Goal: Communication & Community: Answer question/provide support

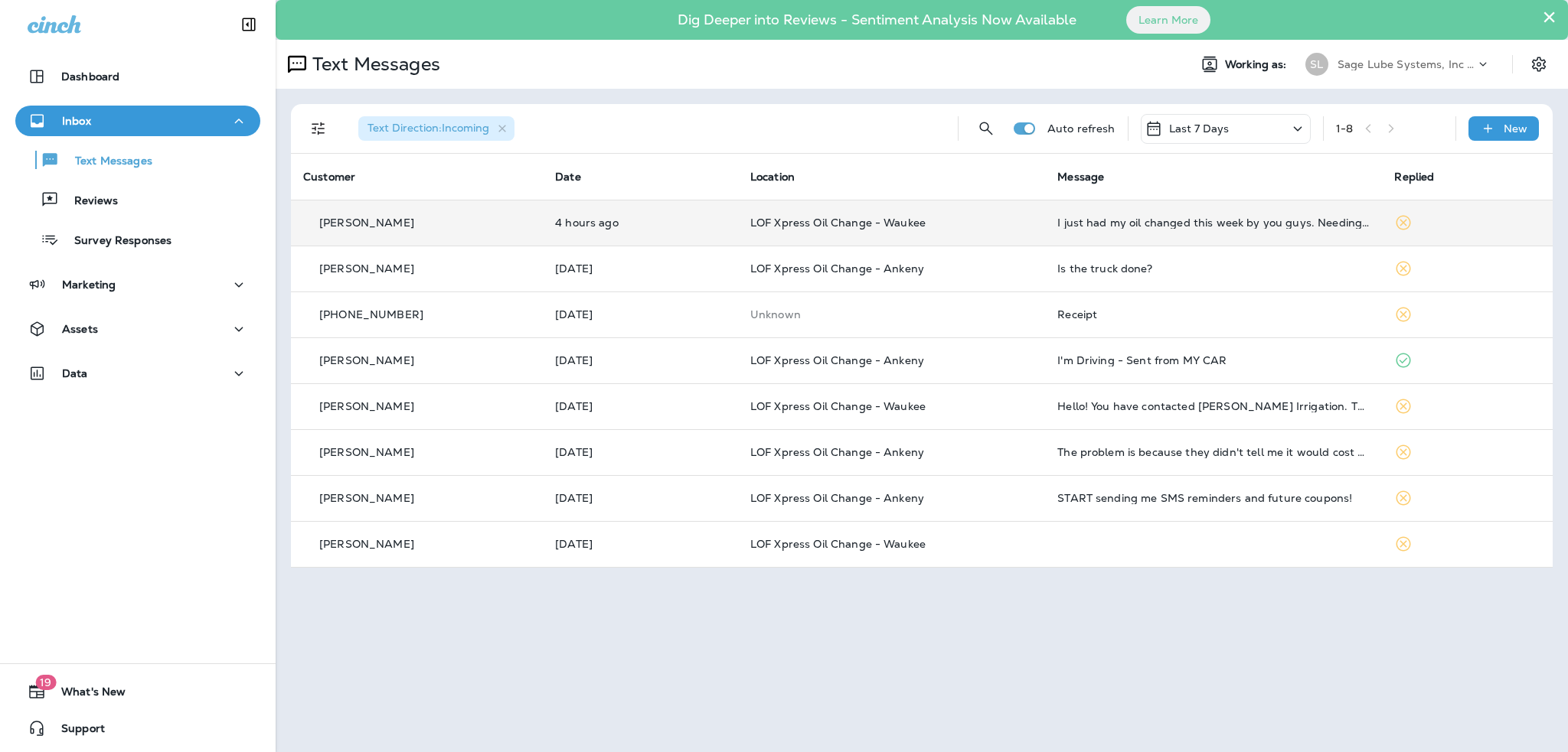
click at [1245, 229] on div "I just had my oil changed this week by you guys. Needing pricie be for transmis…" at bounding box center [1213, 222] width 312 height 12
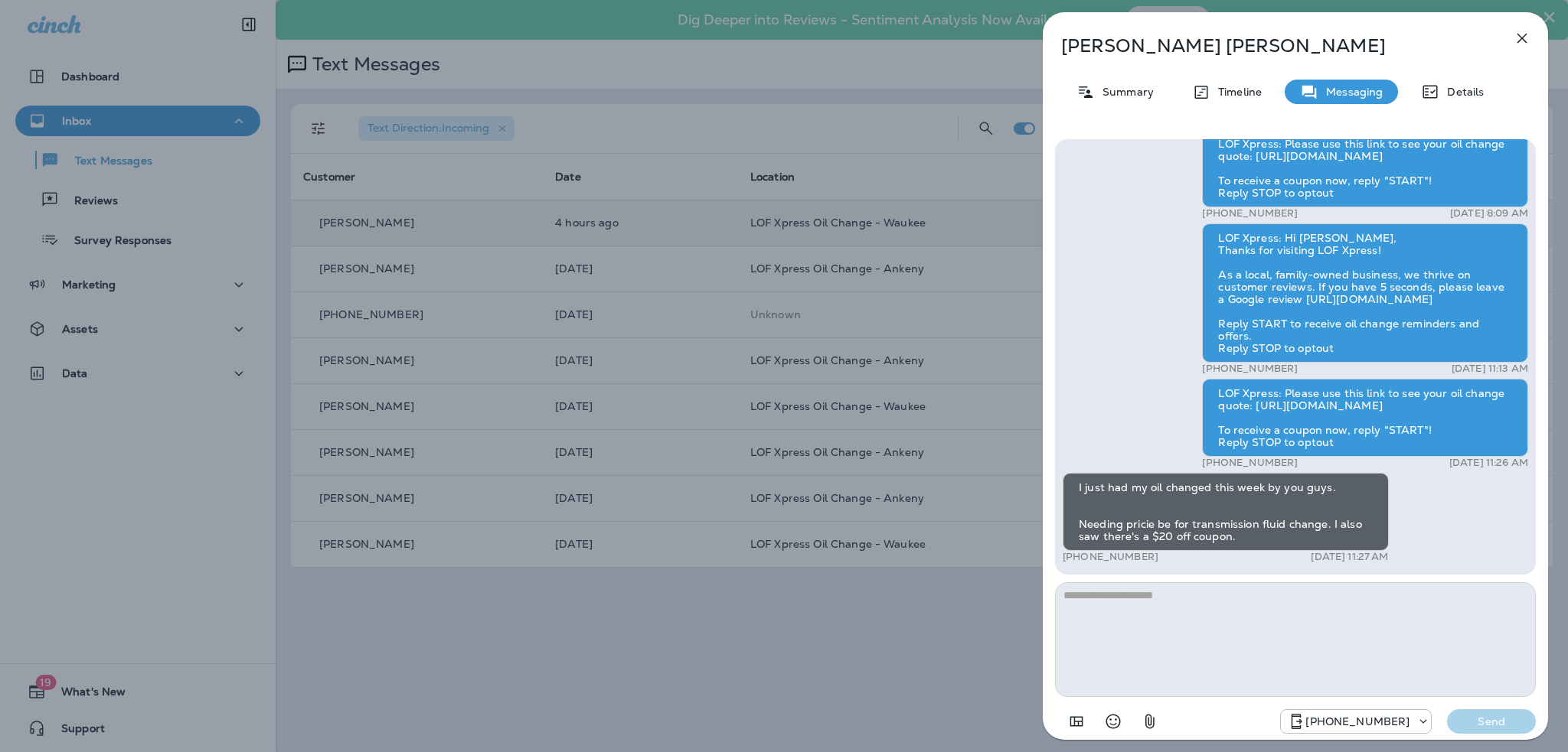
click at [1521, 33] on icon "button" at bounding box center [1522, 39] width 18 height 18
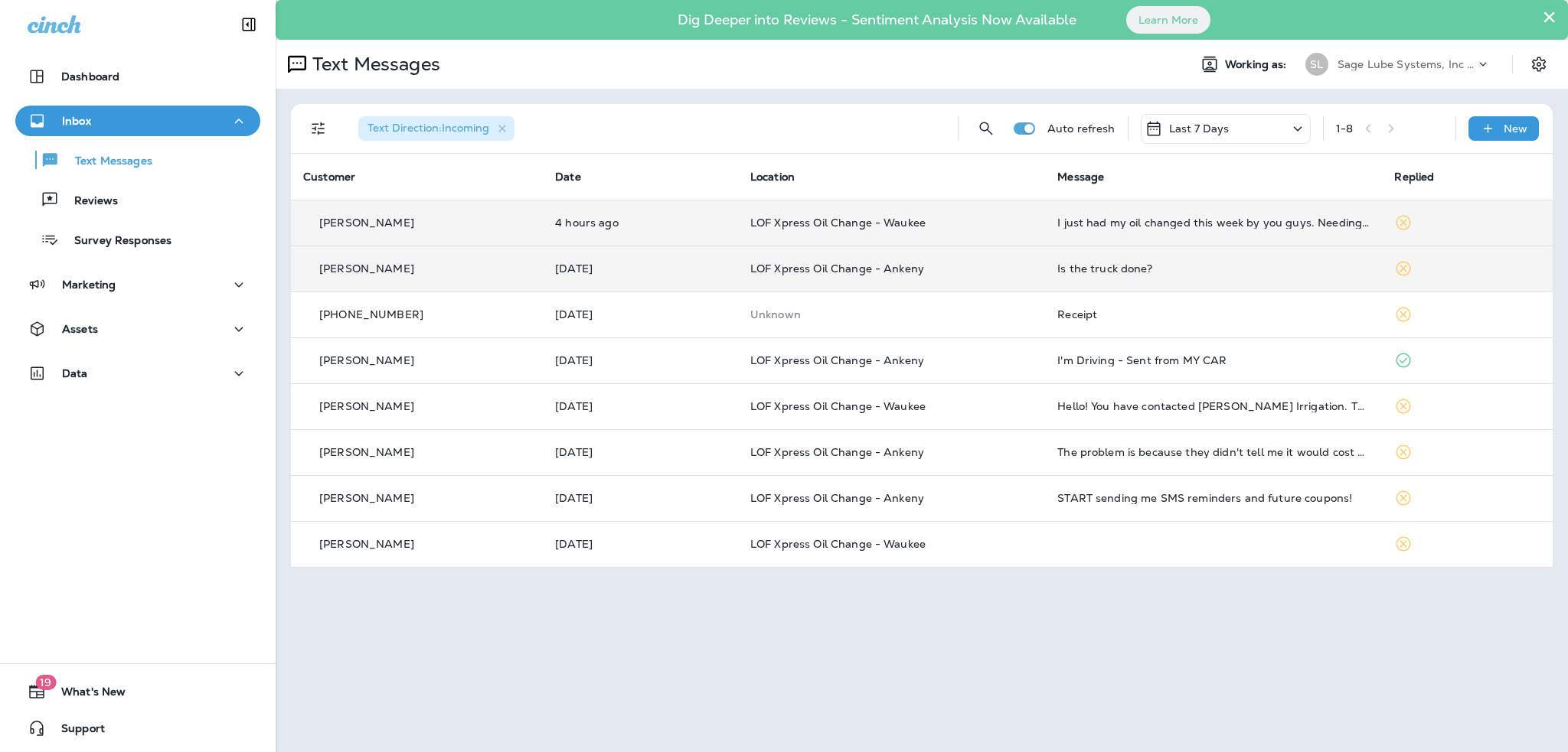
click at [1278, 275] on td "Is the truck done?" at bounding box center [1213, 269] width 336 height 46
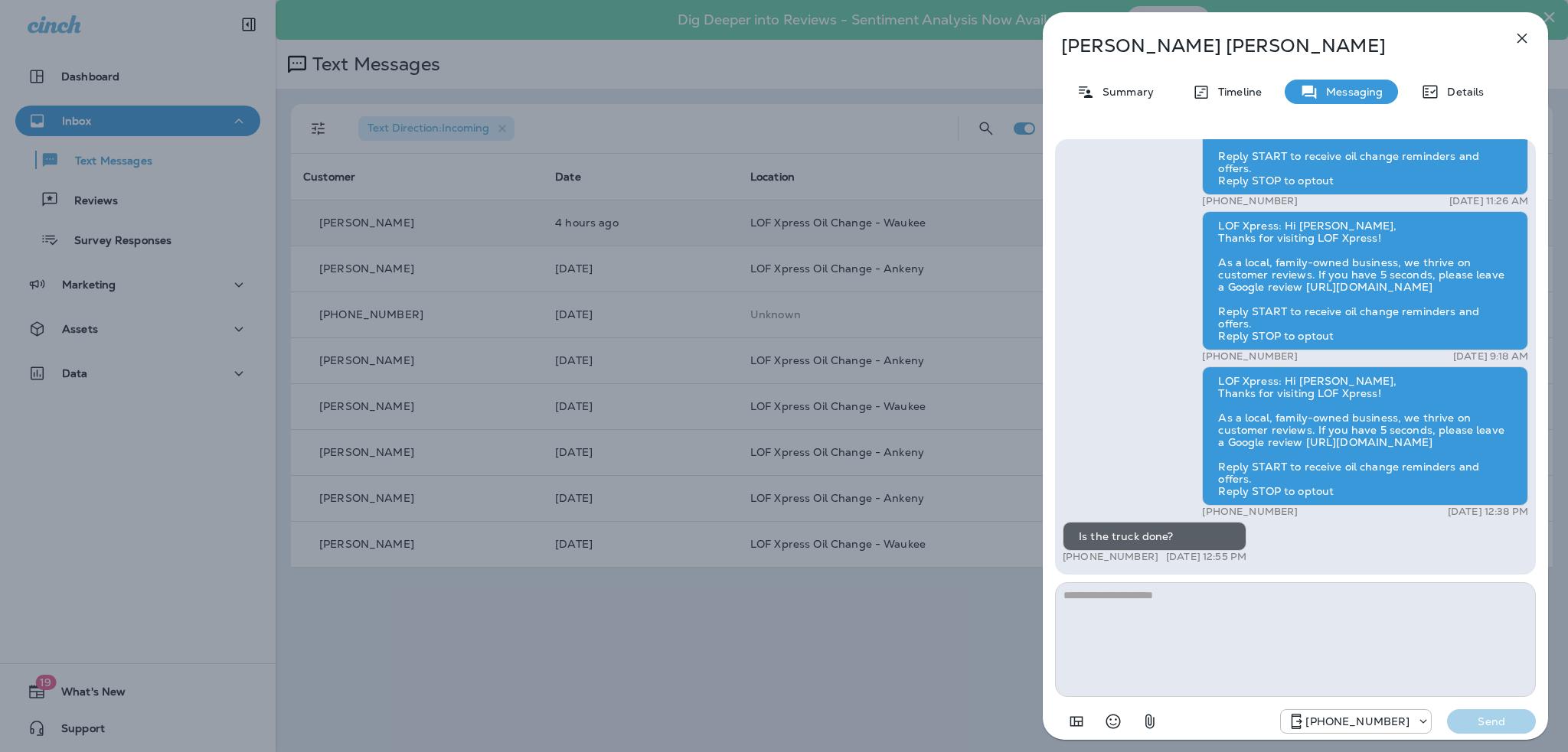
click at [769, 597] on div "[PERSON_NAME] Summary Timeline Messaging Details Hi [PERSON_NAME], Thanks for v…" at bounding box center [784, 376] width 1568 height 752
